Goal: Task Accomplishment & Management: Complete application form

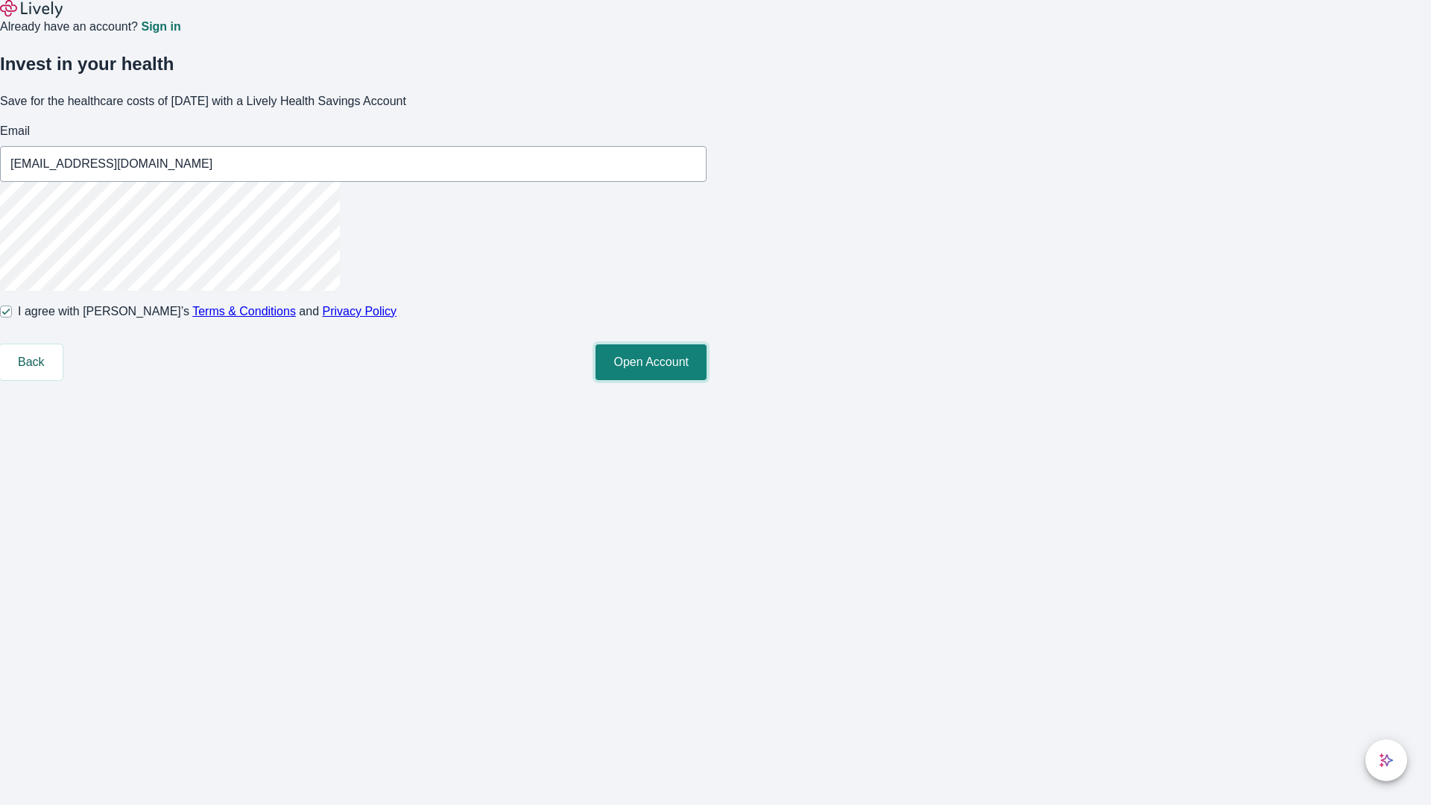
click at [707, 380] on button "Open Account" at bounding box center [651, 362] width 111 height 36
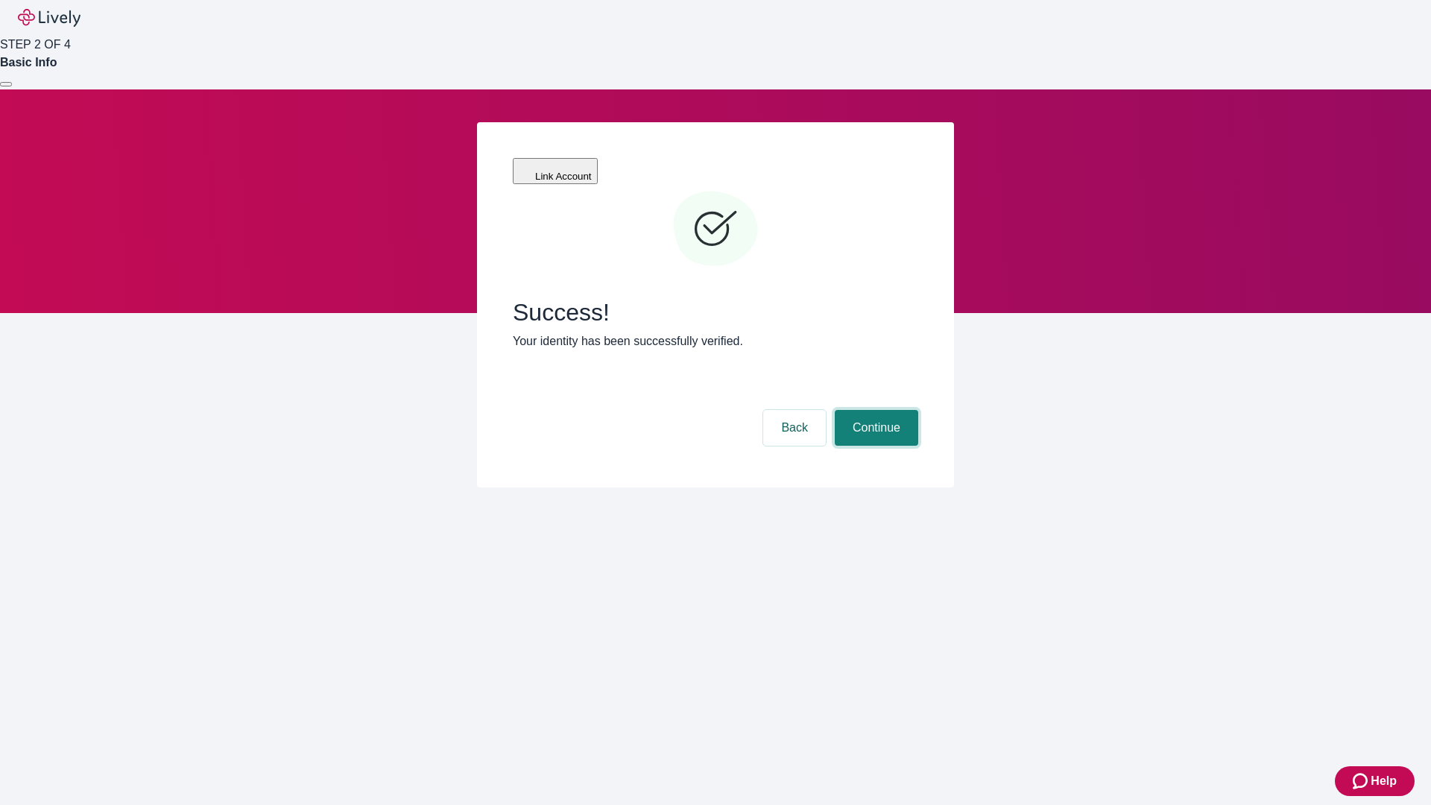
click at [874, 410] on button "Continue" at bounding box center [876, 428] width 83 height 36
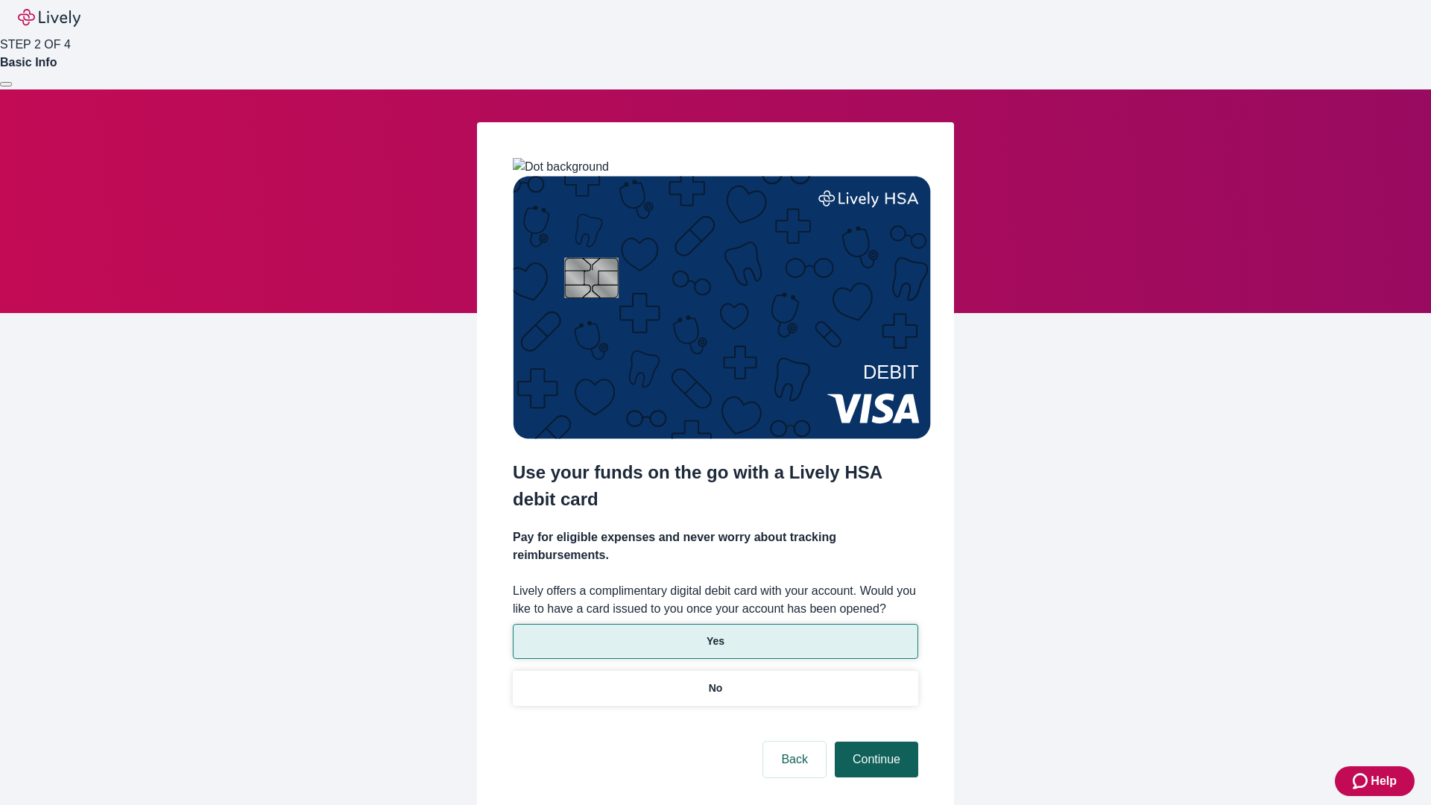
click at [715, 634] on p "Yes" at bounding box center [716, 642] width 18 height 16
click at [874, 742] on button "Continue" at bounding box center [876, 760] width 83 height 36
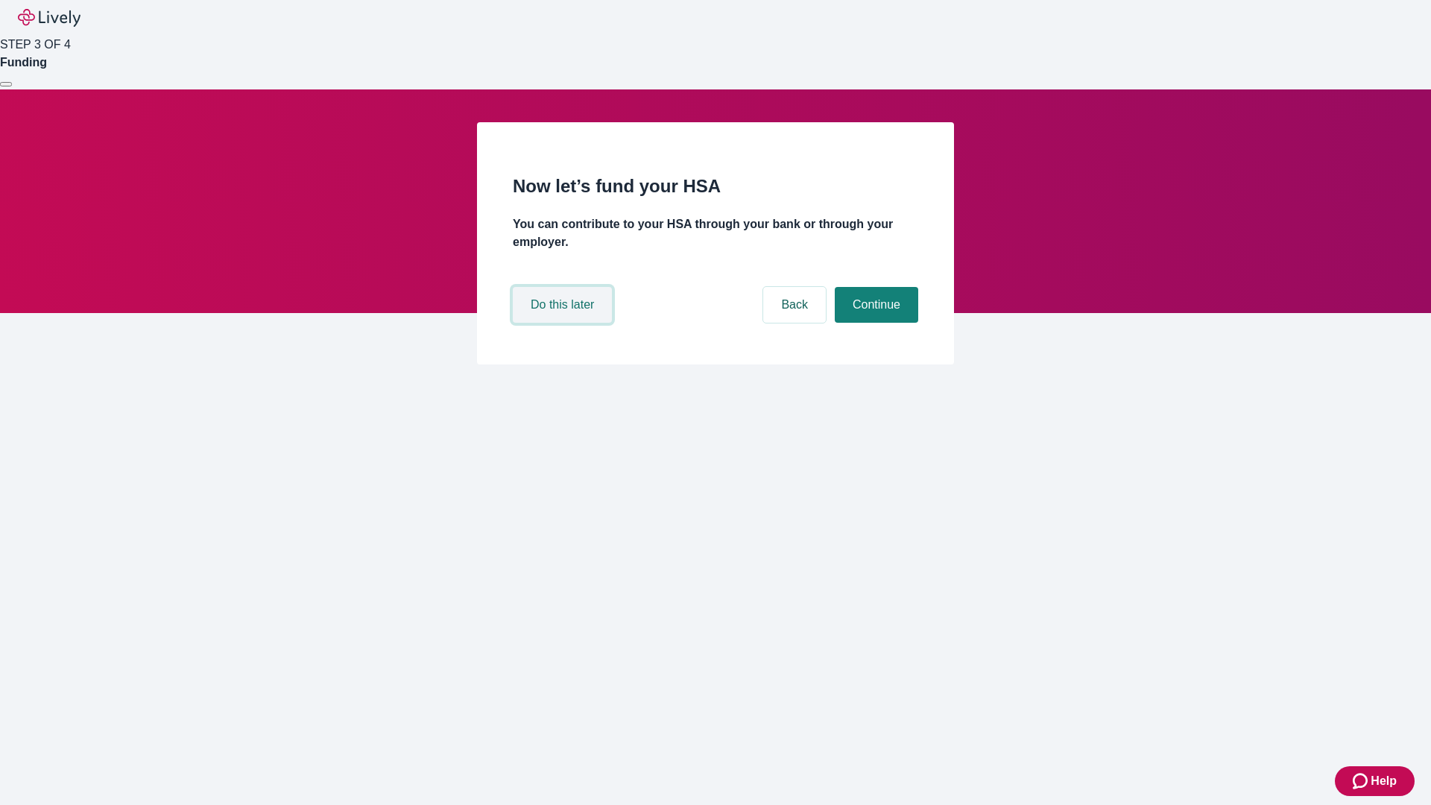
click at [564, 323] on button "Do this later" at bounding box center [562, 305] width 99 height 36
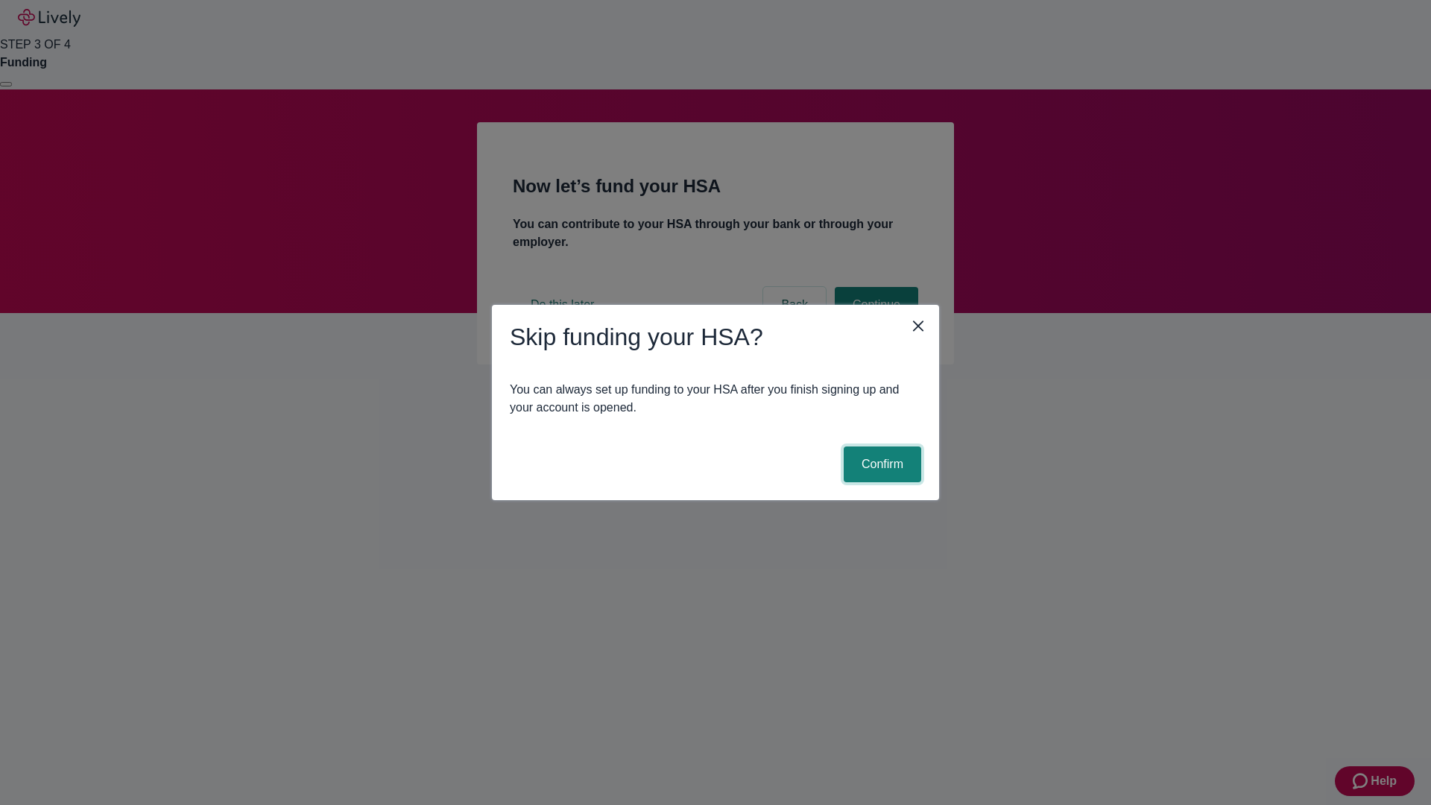
click at [880, 464] on button "Confirm" at bounding box center [883, 464] width 78 height 36
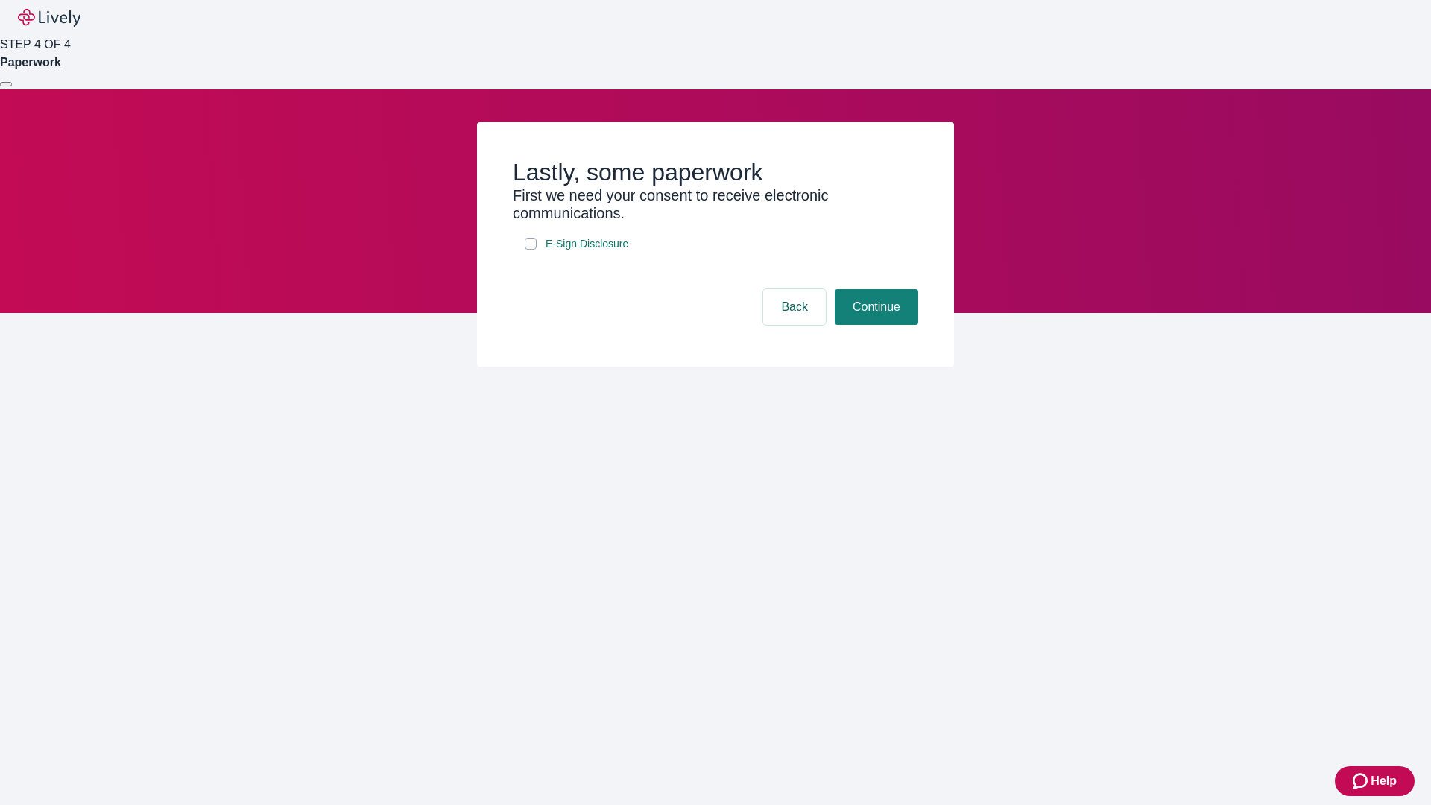
click at [531, 250] on input "E-Sign Disclosure" at bounding box center [531, 244] width 12 height 12
checkbox input "true"
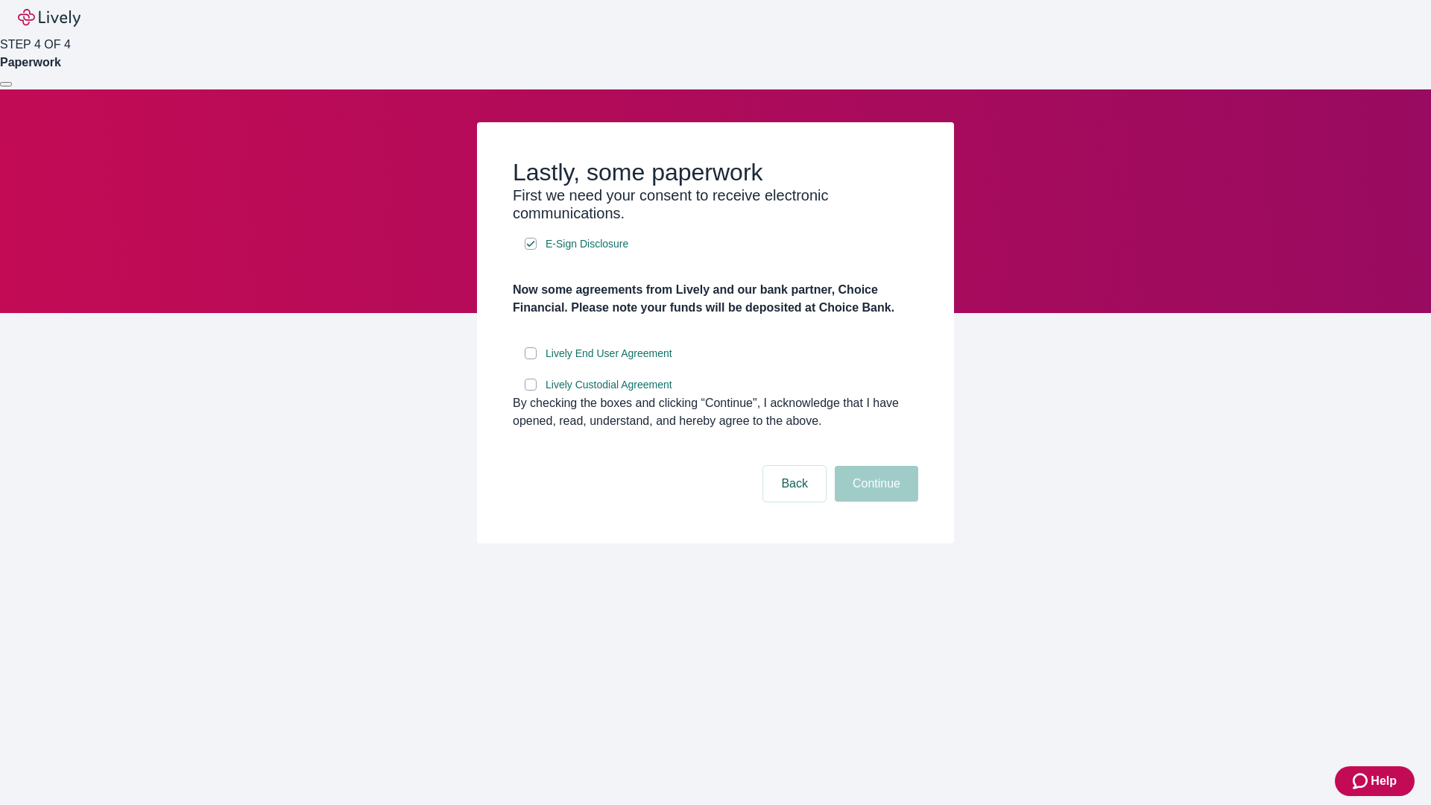
click at [531, 359] on input "Lively End User Agreement" at bounding box center [531, 353] width 12 height 12
checkbox input "true"
click at [531, 391] on input "Lively Custodial Agreement" at bounding box center [531, 385] width 12 height 12
checkbox input "true"
click at [874, 502] on button "Continue" at bounding box center [876, 484] width 83 height 36
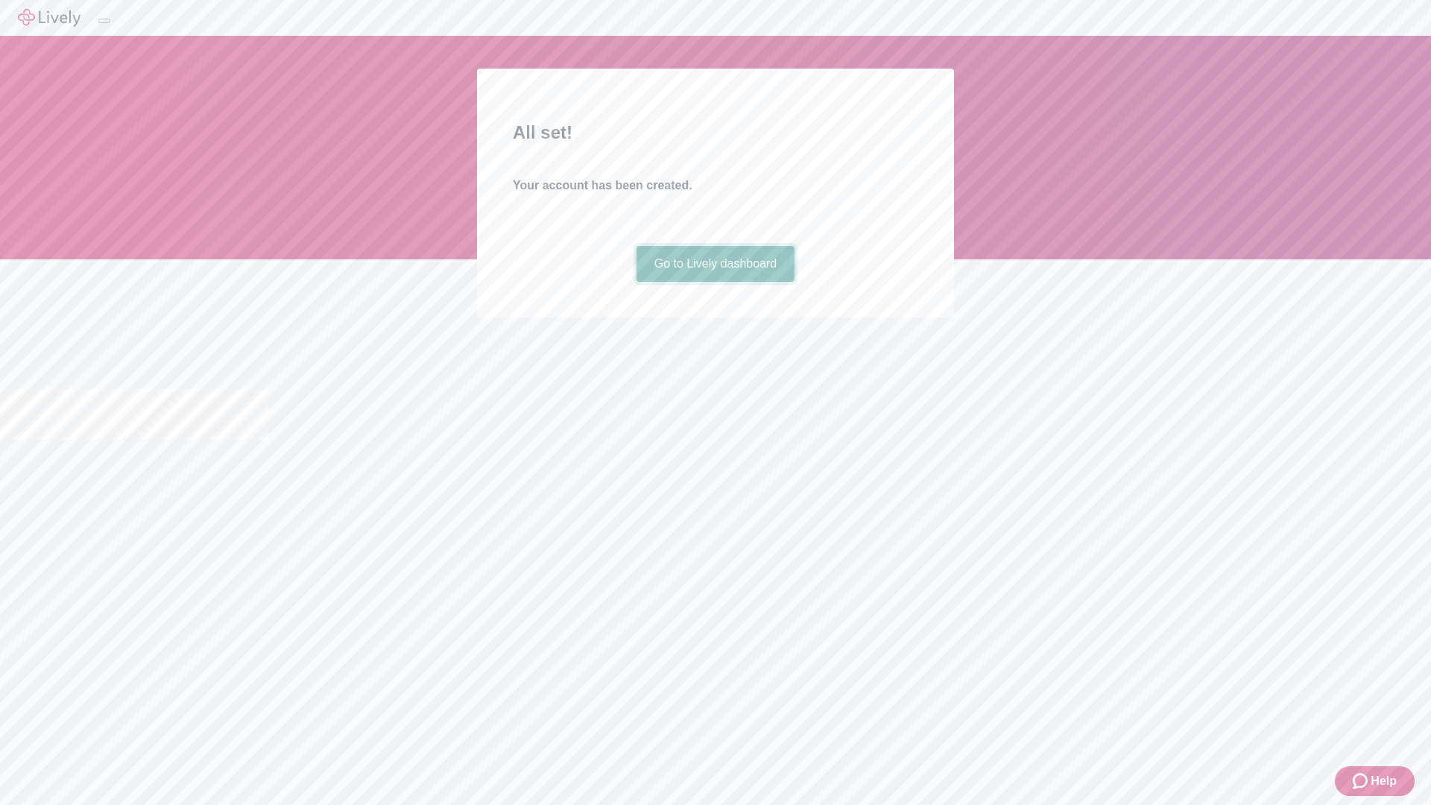
click at [715, 282] on link "Go to Lively dashboard" at bounding box center [716, 264] width 159 height 36
